Goal: Navigation & Orientation: Find specific page/section

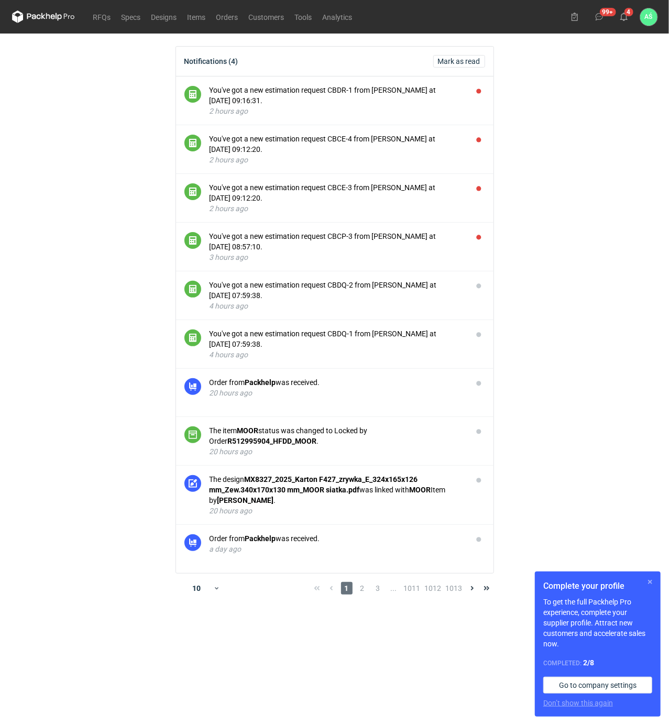
click at [650, 583] on button "button" at bounding box center [649, 581] width 13 height 13
